Goal: Find specific fact: Find specific fact

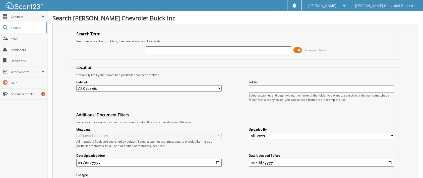
click at [165, 49] on input "text" at bounding box center [218, 50] width 145 height 8
type input "61170"
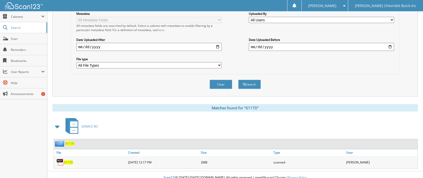
click at [68, 161] on span "61170" at bounding box center [68, 163] width 9 height 4
